Goal: Information Seeking & Learning: Check status

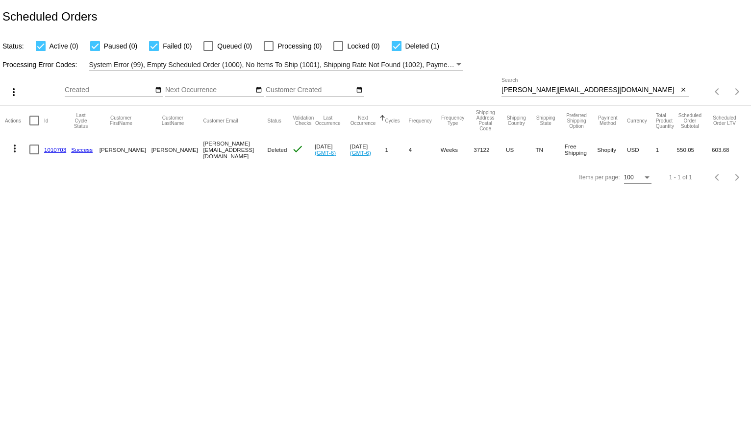
click at [540, 88] on input "roberts.susanb@yahoo.com" at bounding box center [589, 90] width 177 height 8
paste input "ashleykrohn84@gmail"
type input "ashleykrohn84@gmail.com"
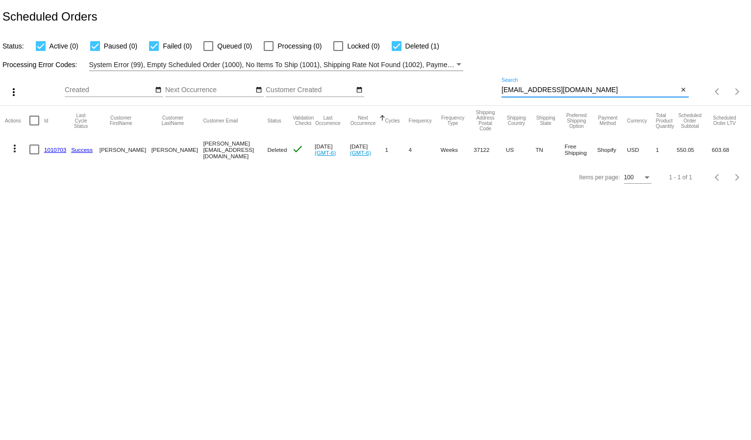
click at [554, 69] on div "Processing Error Codes: System Error (99), Empty Scheduled Order (1000), No Ite…" at bounding box center [375, 61] width 751 height 19
click at [529, 92] on input "ashleykrohn84@gmail.com" at bounding box center [589, 90] width 177 height 8
